Goal: Transaction & Acquisition: Book appointment/travel/reservation

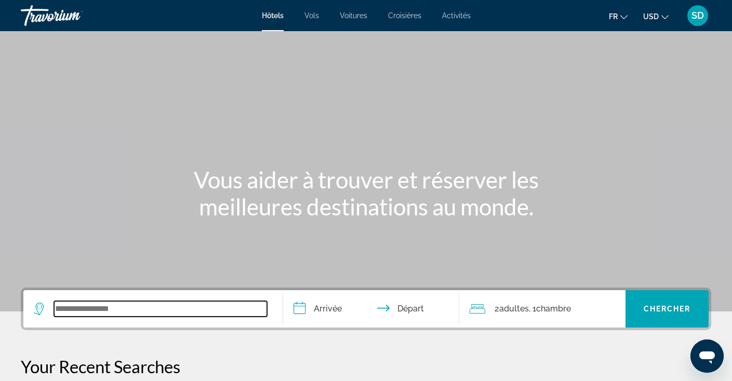
click at [124, 310] on input "Search widget" at bounding box center [160, 309] width 213 height 16
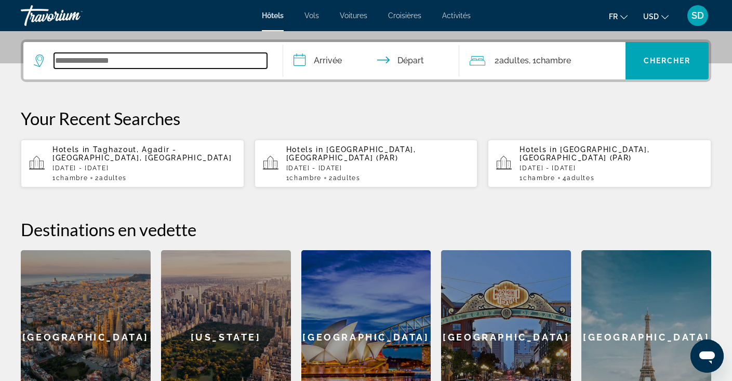
scroll to position [254, 0]
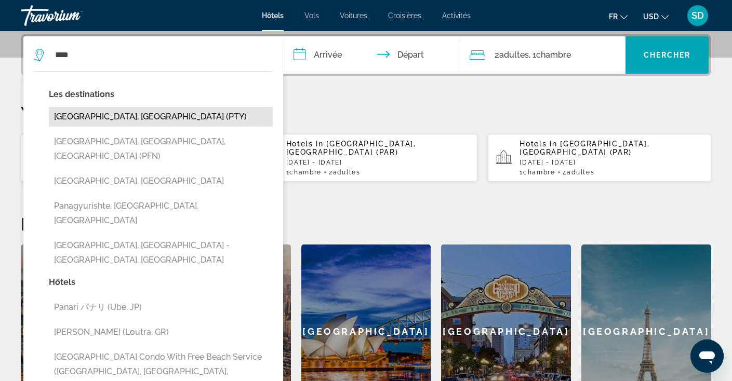
click at [126, 123] on button "[GEOGRAPHIC_DATA], [GEOGRAPHIC_DATA] (PTY)" at bounding box center [161, 117] width 224 height 20
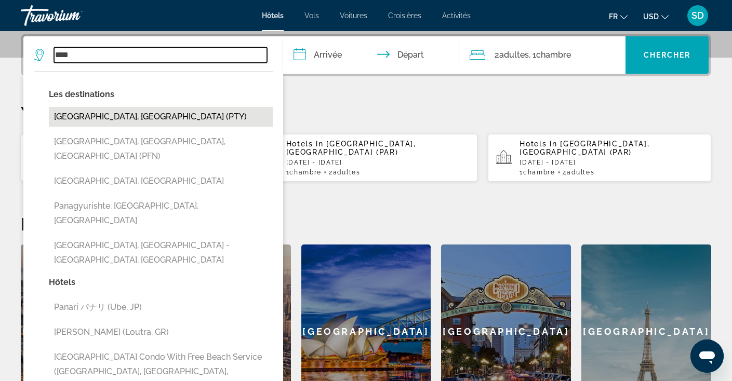
type input "**********"
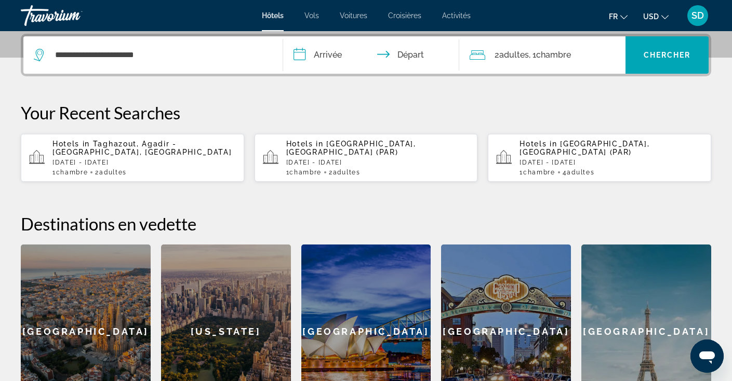
click at [326, 56] on input "**********" at bounding box center [373, 56] width 181 height 41
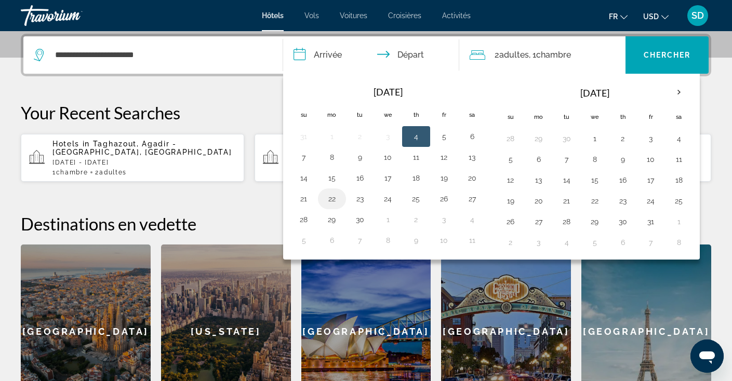
click at [332, 203] on button "22" at bounding box center [332, 199] width 17 height 15
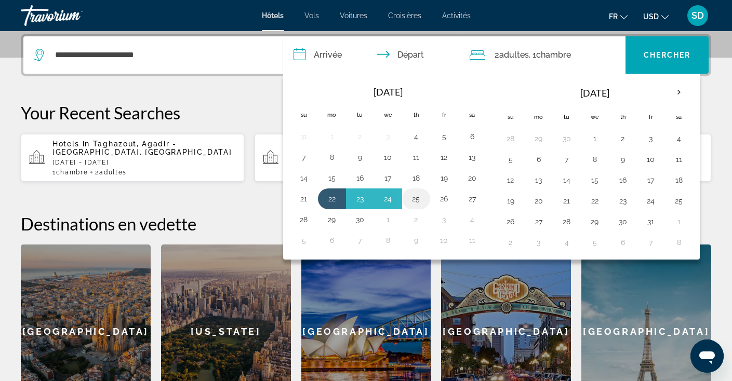
click at [421, 199] on button "25" at bounding box center [416, 199] width 17 height 15
type input "**********"
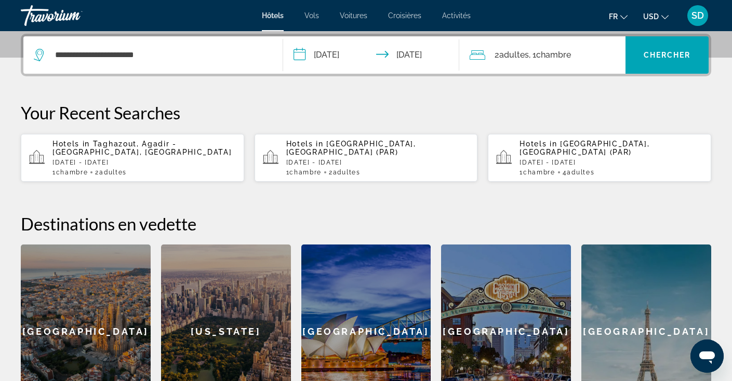
click at [666, 18] on icon "Change currency" at bounding box center [664, 17] width 7 height 7
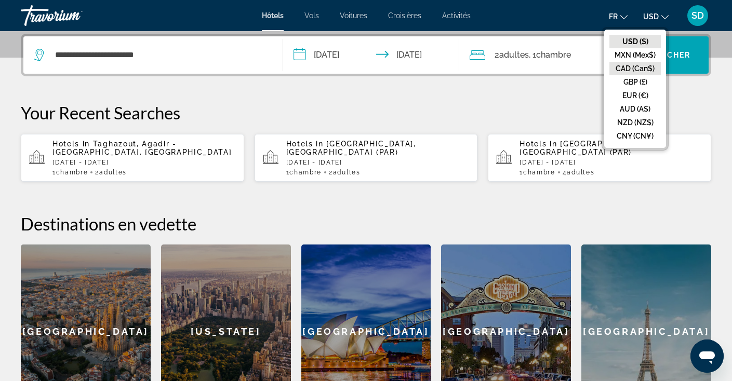
click at [639, 66] on button "CAD (Can$)" at bounding box center [634, 69] width 51 height 14
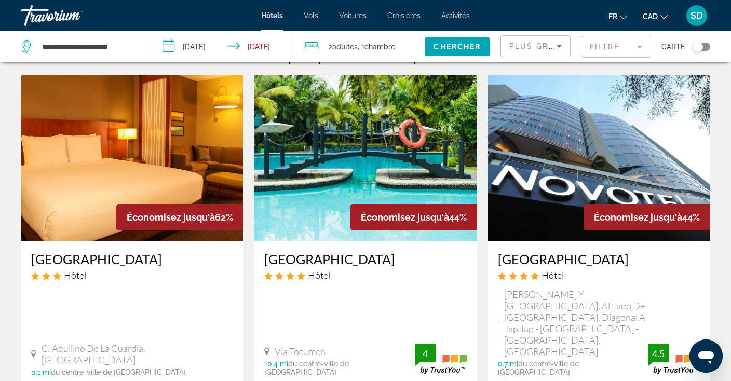
scroll to position [22, 0]
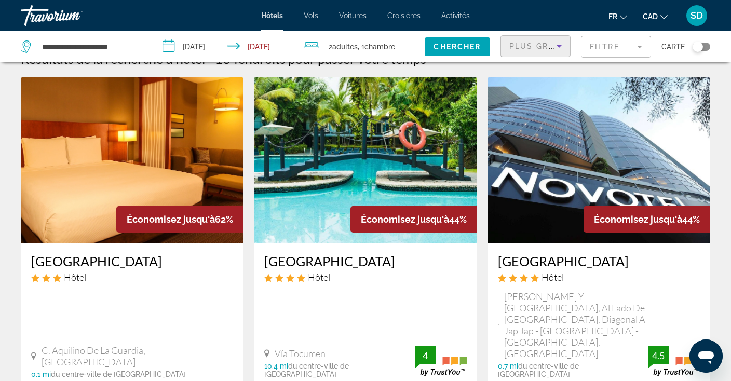
click at [563, 44] on icon "Sort by" at bounding box center [559, 46] width 12 height 12
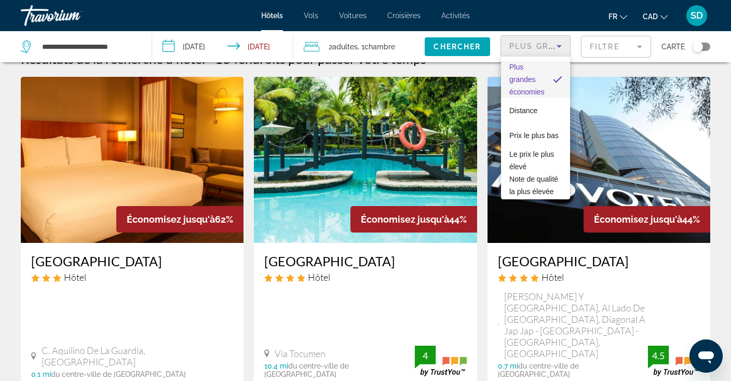
click at [480, 301] on div at bounding box center [365, 190] width 731 height 381
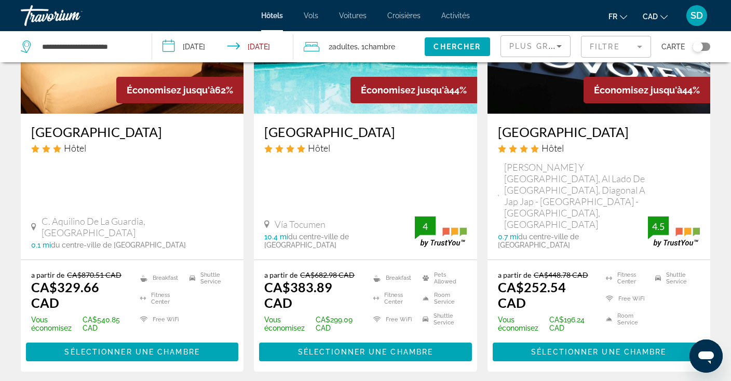
scroll to position [163, 0]
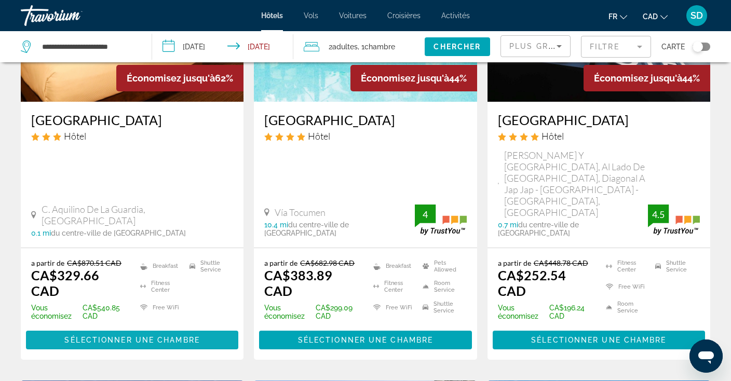
click at [169, 336] on span "Sélectionner une chambre" at bounding box center [131, 340] width 135 height 8
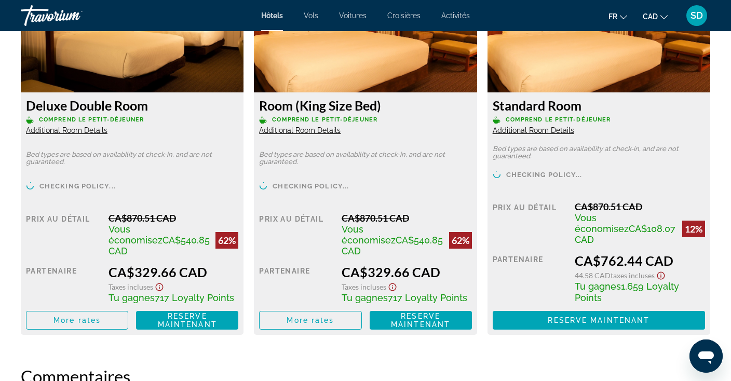
scroll to position [1511, 0]
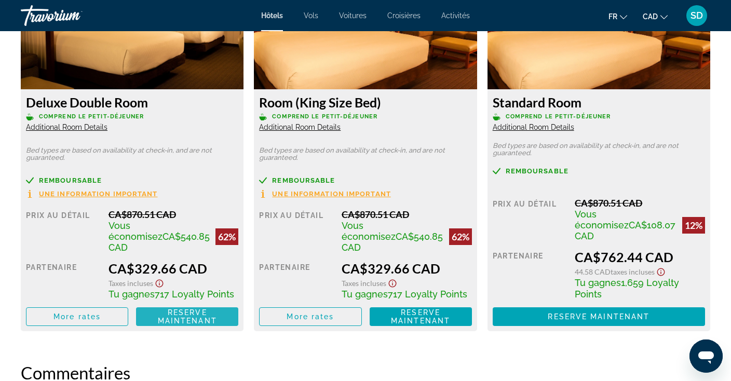
click at [192, 309] on span "Reserve maintenant" at bounding box center [187, 317] width 59 height 17
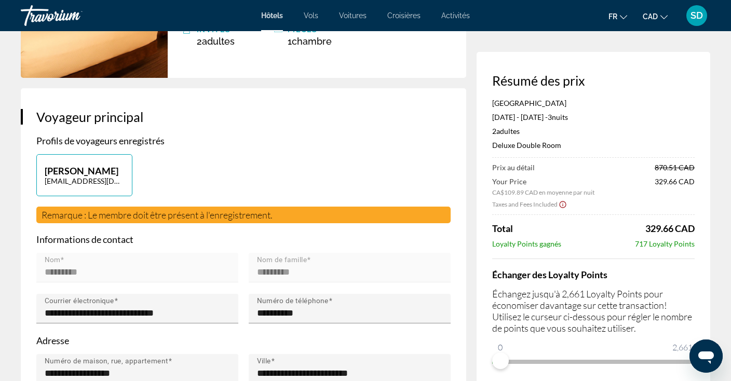
scroll to position [156, 0]
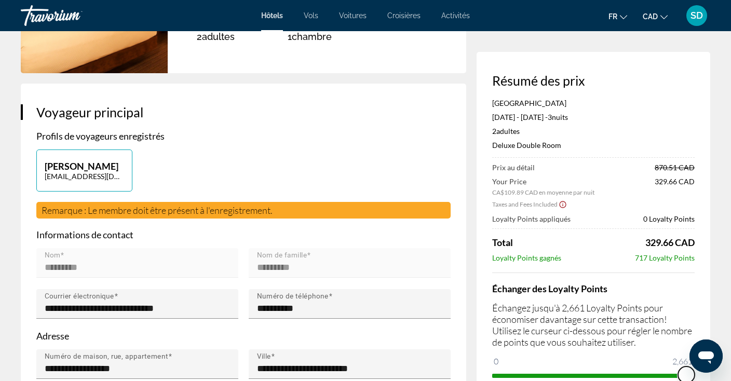
drag, startPoint x: 505, startPoint y: 358, endPoint x: 727, endPoint y: 373, distance: 221.7
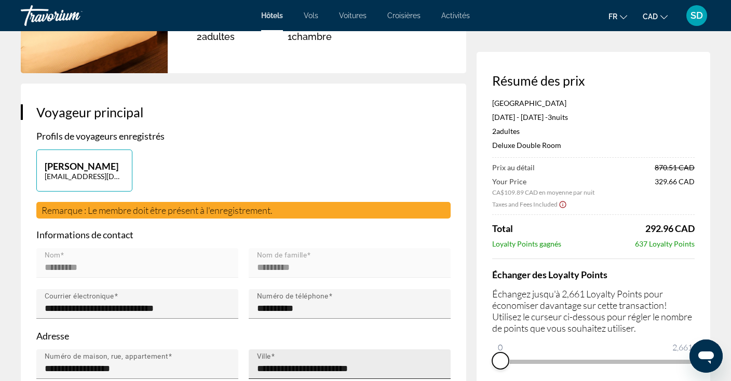
drag, startPoint x: 685, startPoint y: 376, endPoint x: 450, endPoint y: 372, distance: 234.8
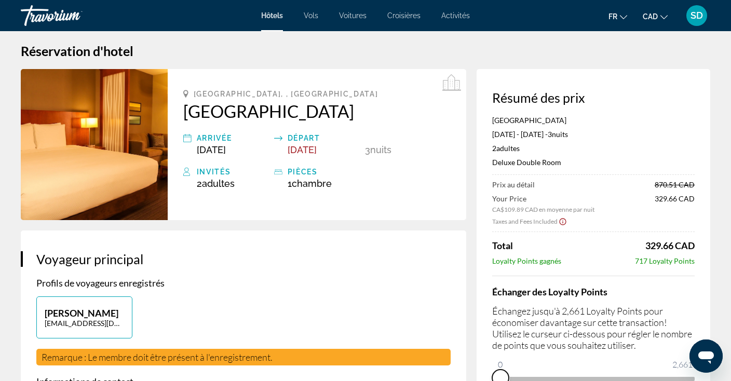
scroll to position [0, 0]
